Goal: Task Accomplishment & Management: Use online tool/utility

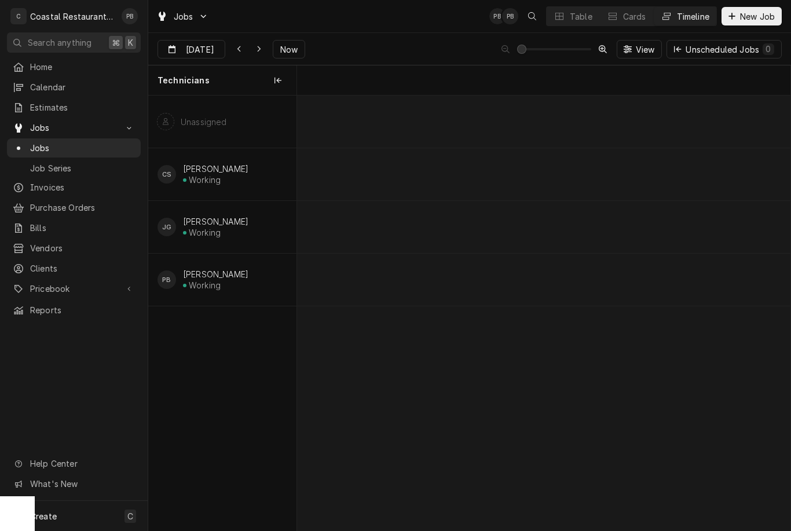
scroll to position [0, 12060]
click at [290, 57] on button "Now" at bounding box center [289, 49] width 32 height 19
type input "Sep 22"
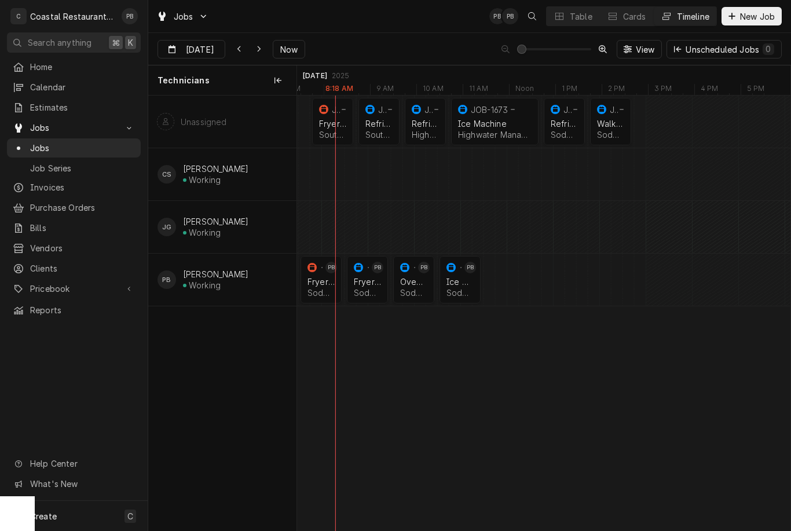
scroll to position [0, 15247]
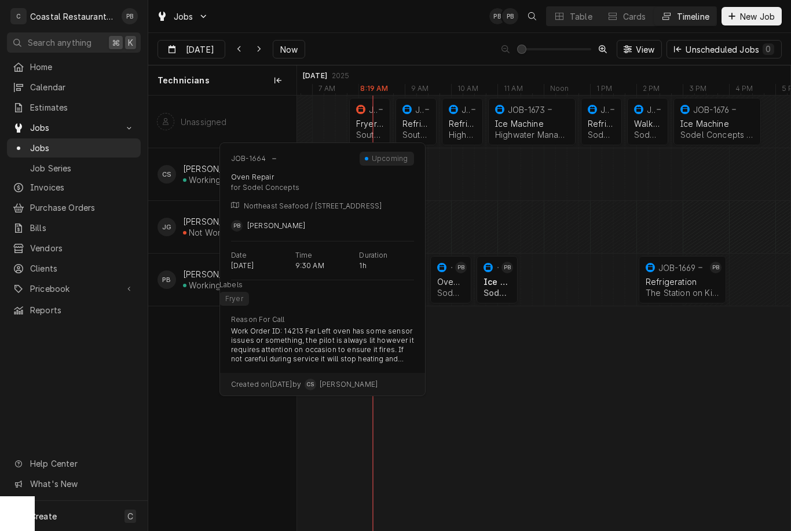
click at [454, 273] on div "JOB-1664 PB" at bounding box center [451, 267] width 32 height 14
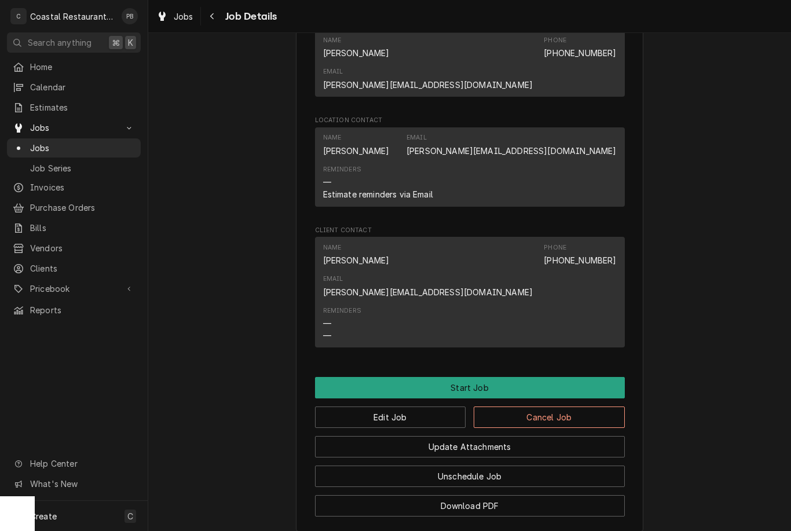
scroll to position [858, 0]
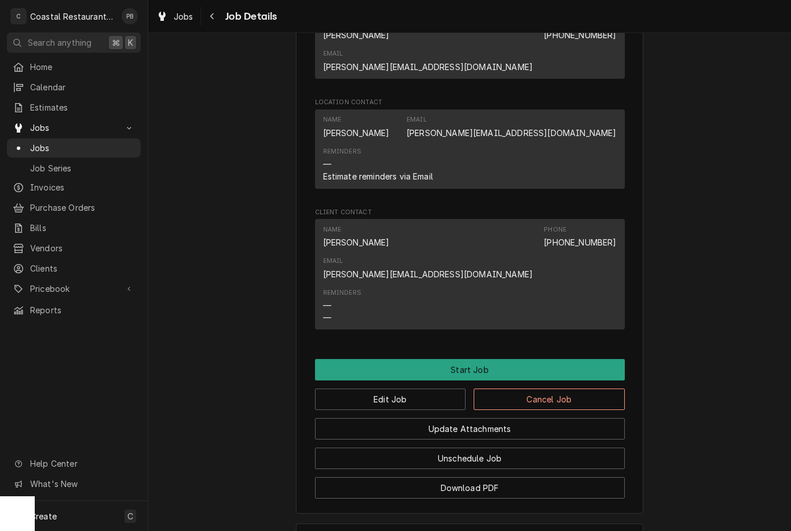
click at [47, 142] on span "Jobs" at bounding box center [82, 148] width 105 height 12
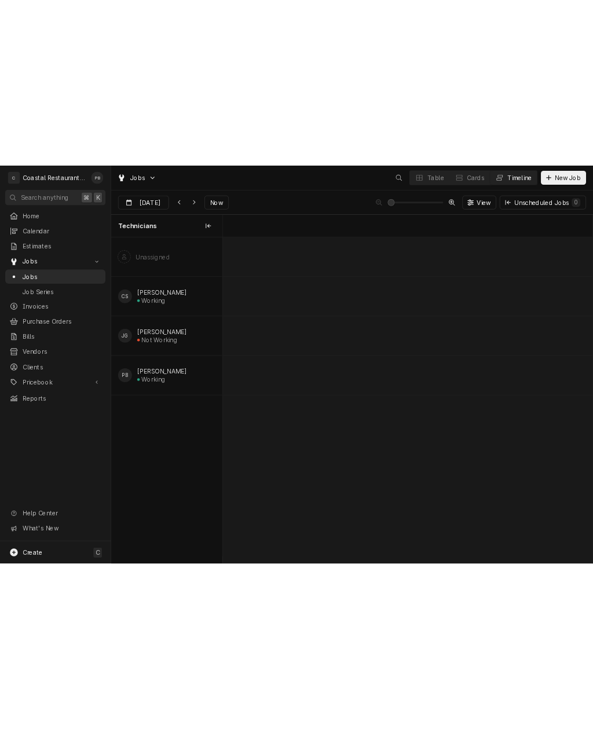
scroll to position [0, 9768]
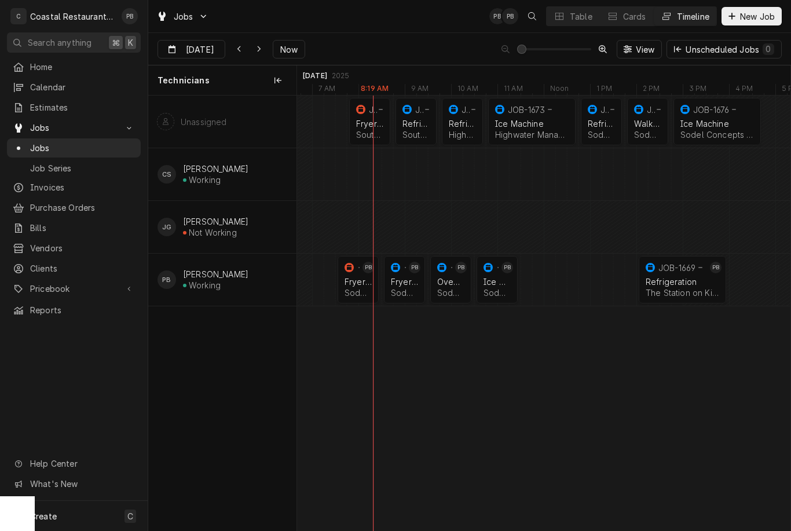
click at [584, 19] on div "Table" at bounding box center [581, 16] width 23 height 12
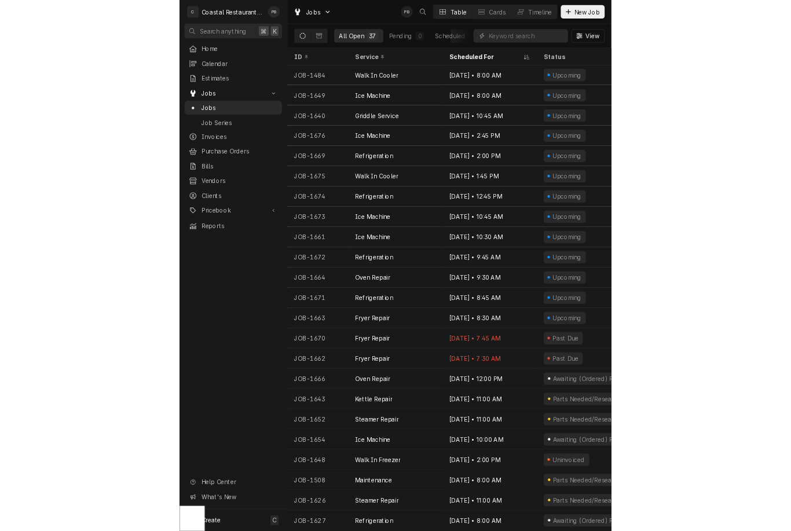
scroll to position [85, 0]
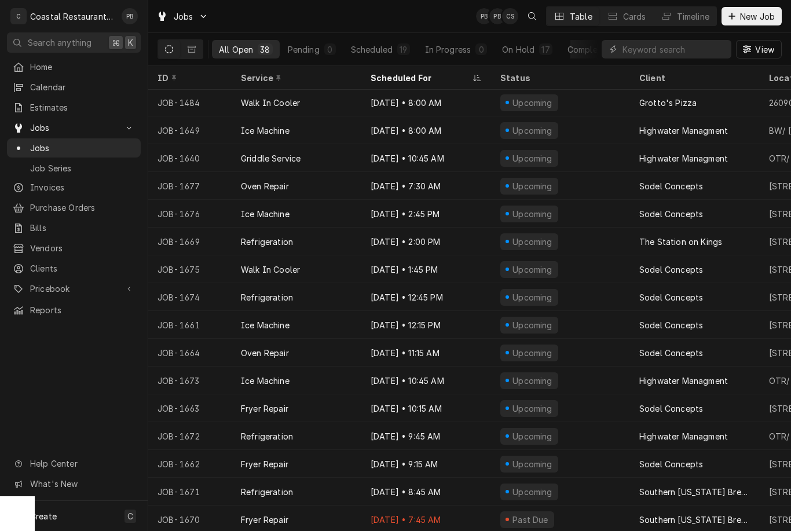
click at [62, 69] on span "Home" at bounding box center [82, 67] width 105 height 12
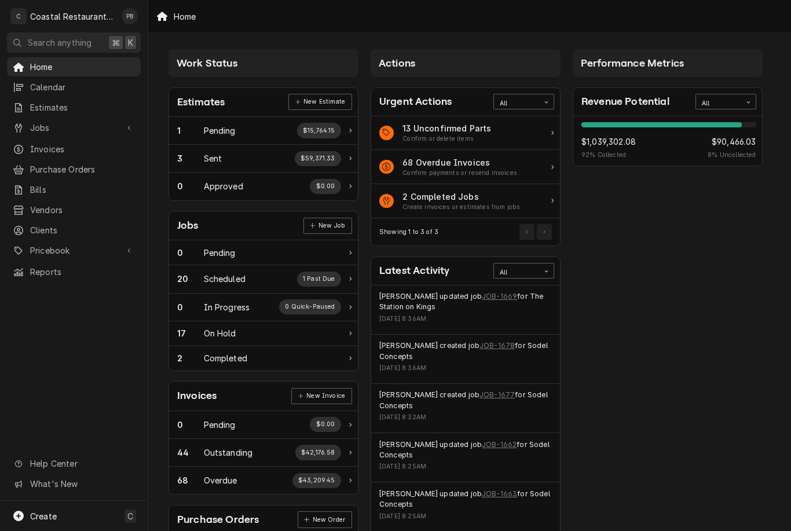
click at [87, 123] on span "Jobs" at bounding box center [73, 128] width 87 height 12
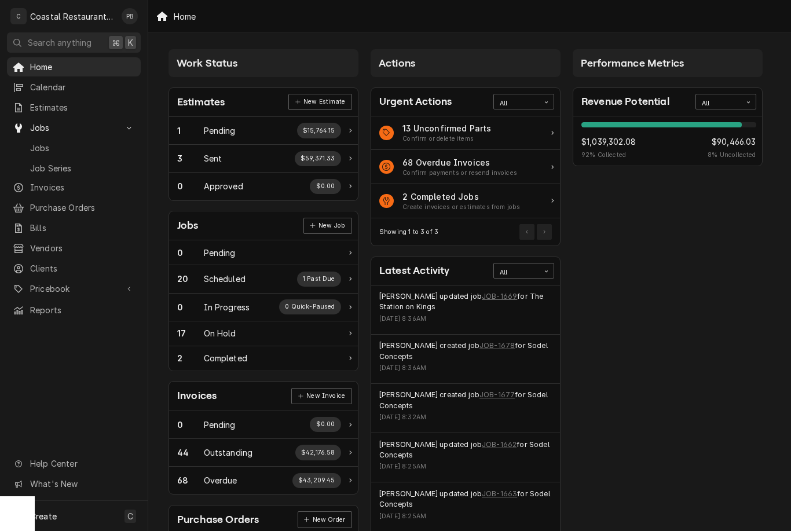
click at [82, 152] on link "Jobs" at bounding box center [74, 147] width 134 height 19
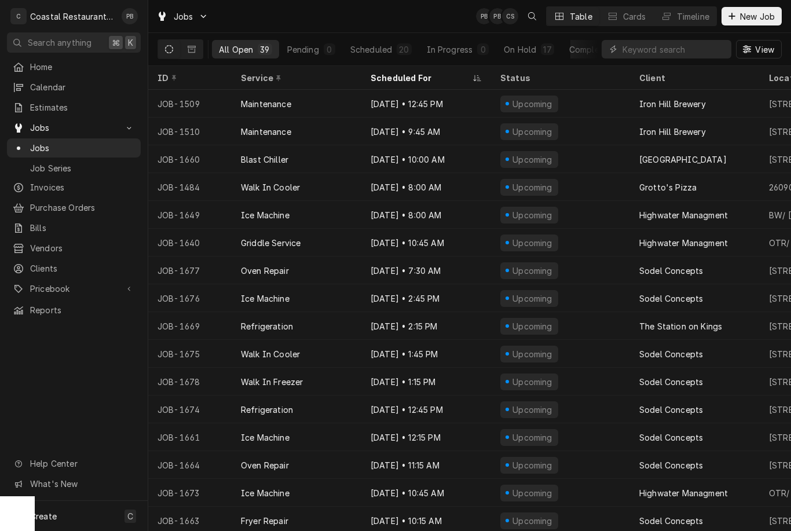
click at [695, 13] on div "Timeline" at bounding box center [693, 16] width 32 height 12
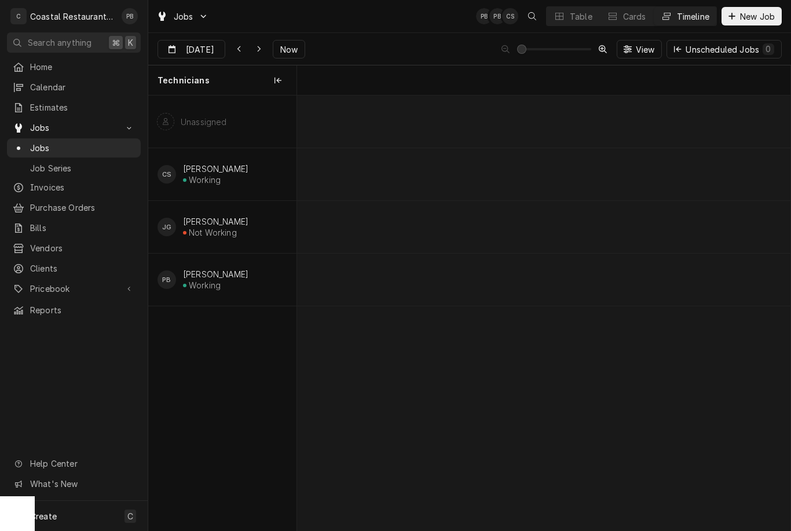
scroll to position [0, 9768]
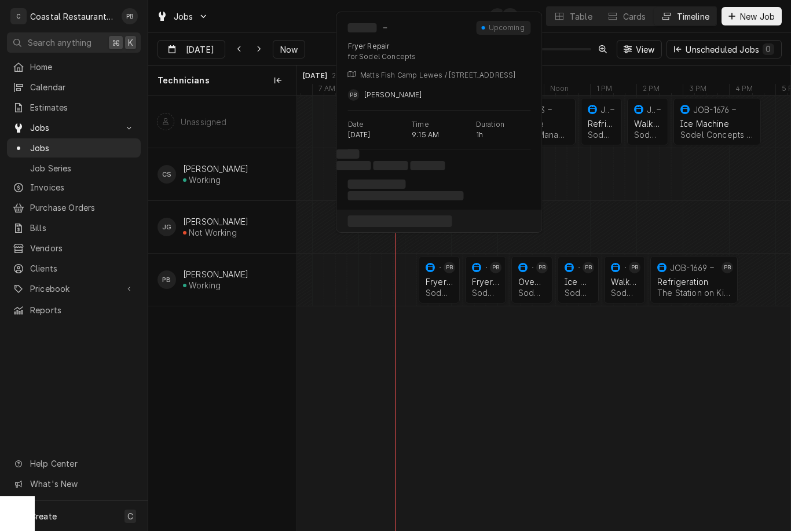
click at [435, 286] on div "Fryer Repair Sodel Concepts | Lewes, 19958" at bounding box center [439, 286] width 32 height 25
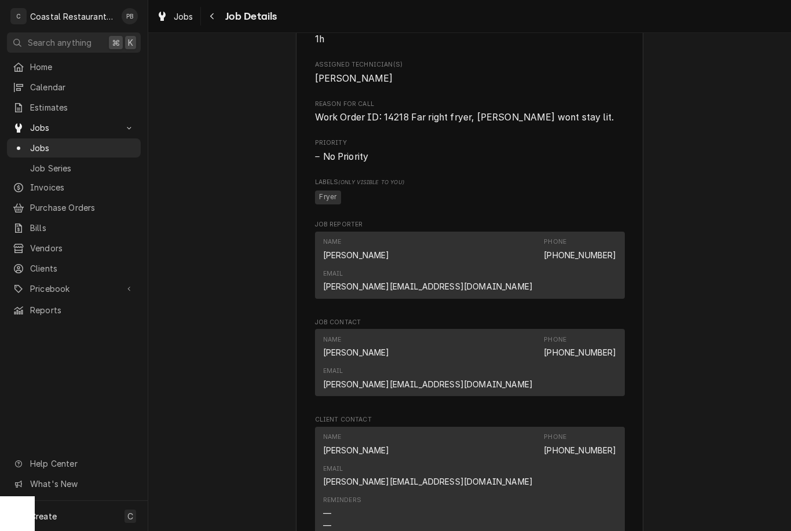
scroll to position [709, 0]
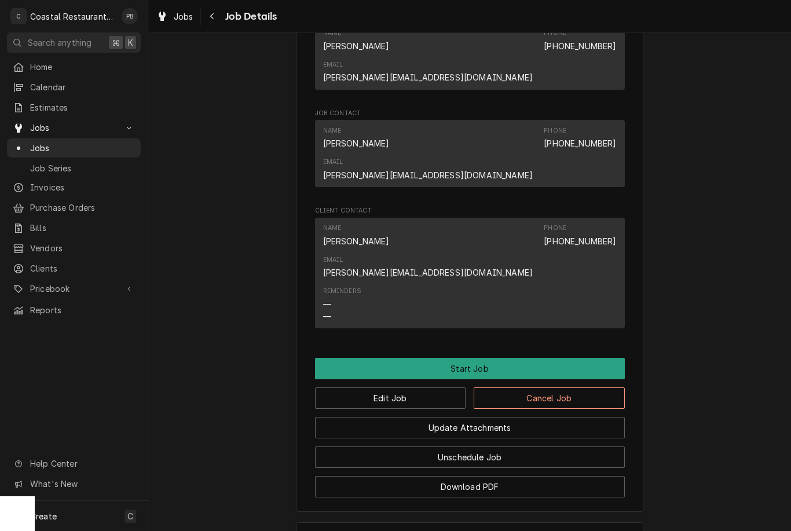
click at [557, 358] on button "Start Job" at bounding box center [470, 368] width 310 height 21
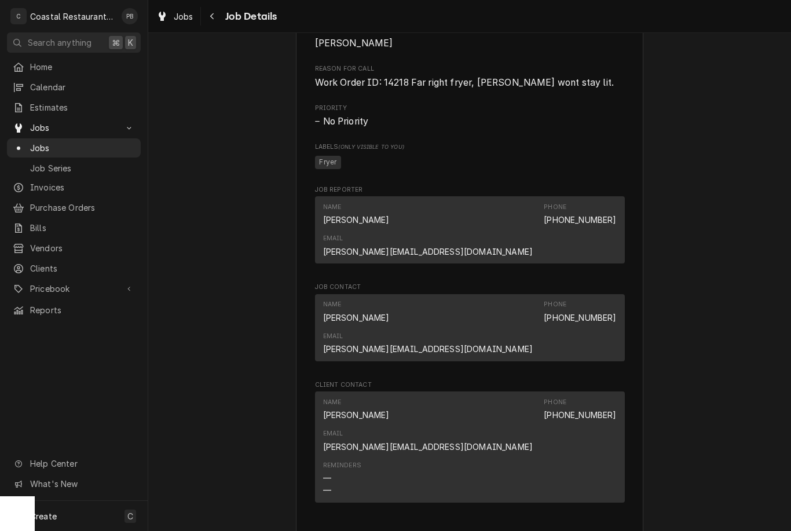
scroll to position [594, 0]
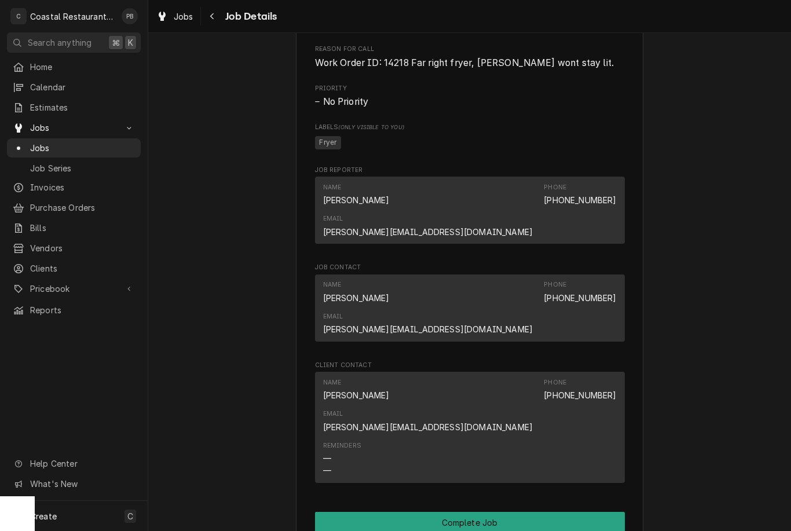
click at [519, 512] on button "Complete Job" at bounding box center [470, 522] width 310 height 21
